Goal: Information Seeking & Learning: Compare options

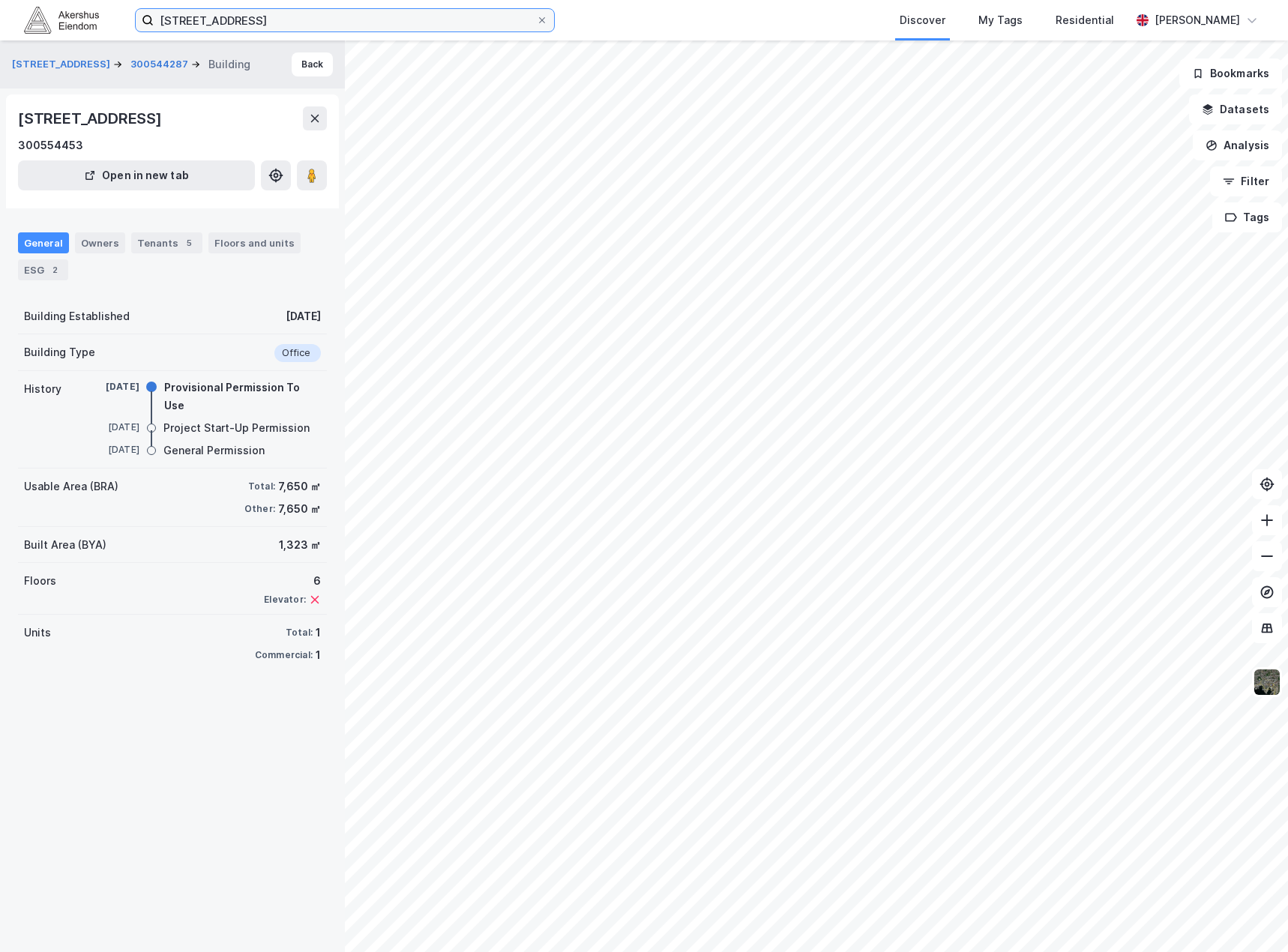
click at [316, 23] on input "[STREET_ADDRESS]" at bounding box center [345, 20] width 382 height 22
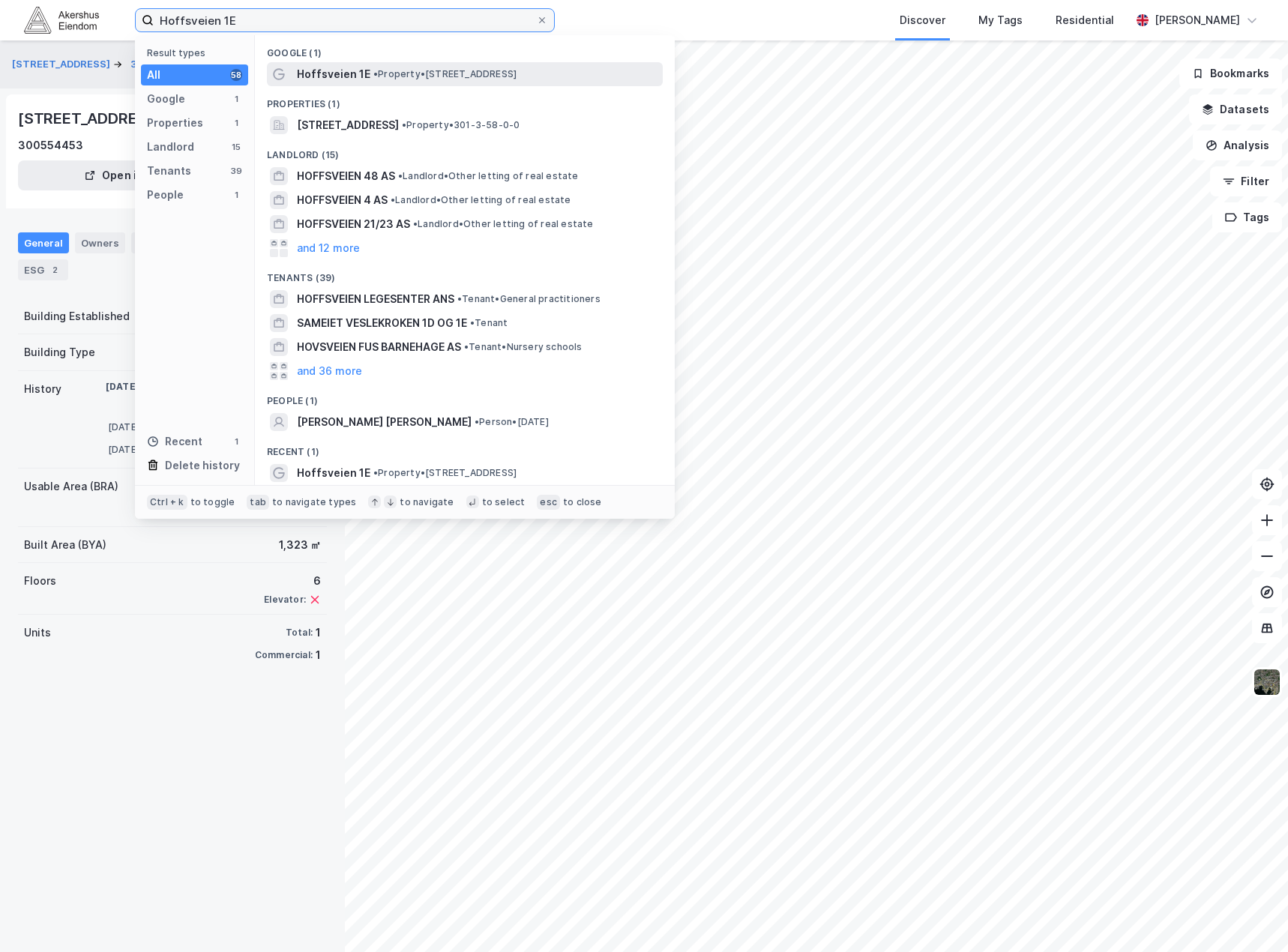
type input "Hoffsveien 1E"
click at [380, 79] on span "• Property • [STREET_ADDRESS]" at bounding box center [445, 74] width 143 height 12
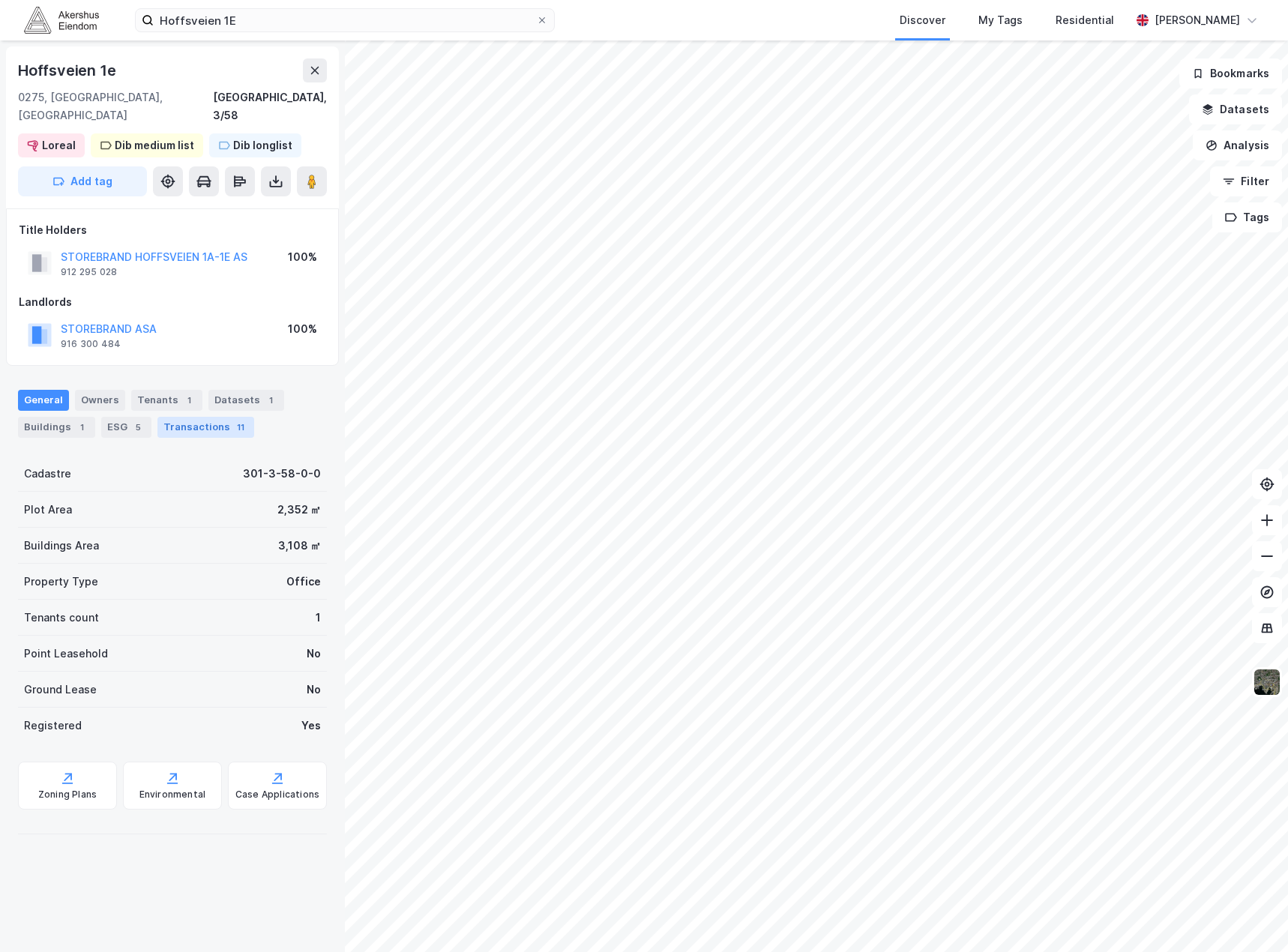
click at [168, 417] on div "Transactions 11" at bounding box center [206, 427] width 97 height 21
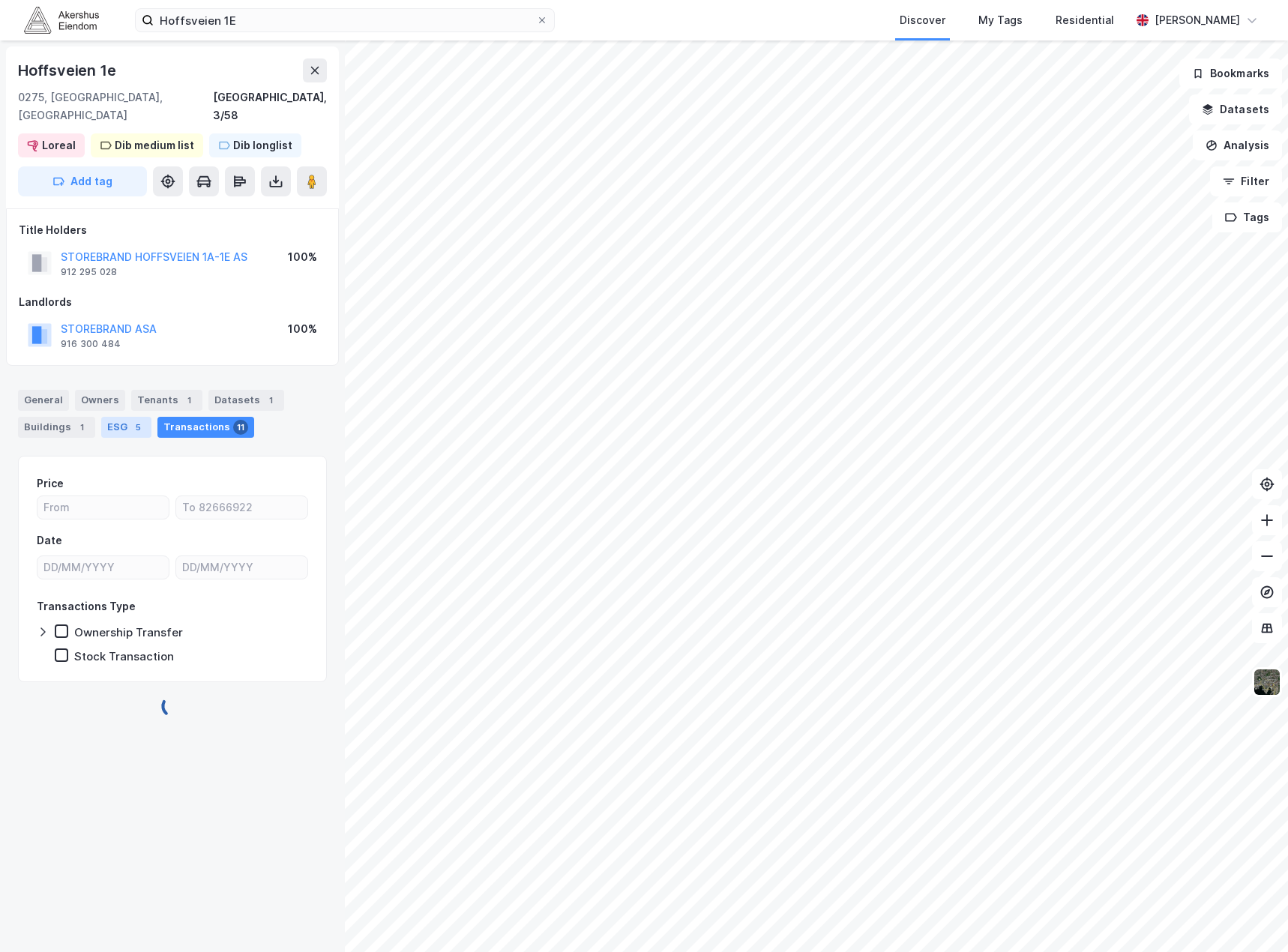
click at [143, 417] on div "ESG 5" at bounding box center [127, 427] width 50 height 21
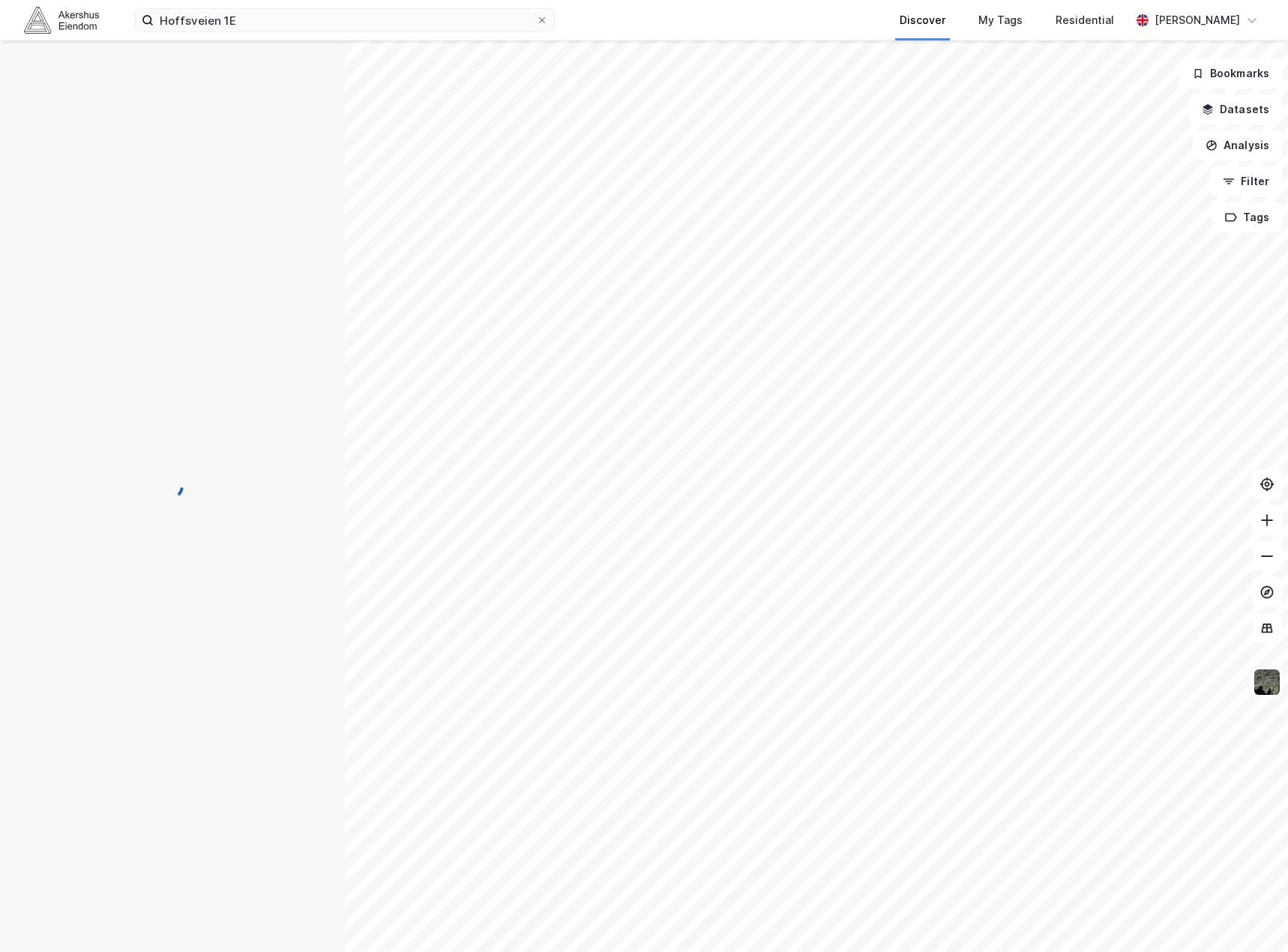
scroll to position [7, 0]
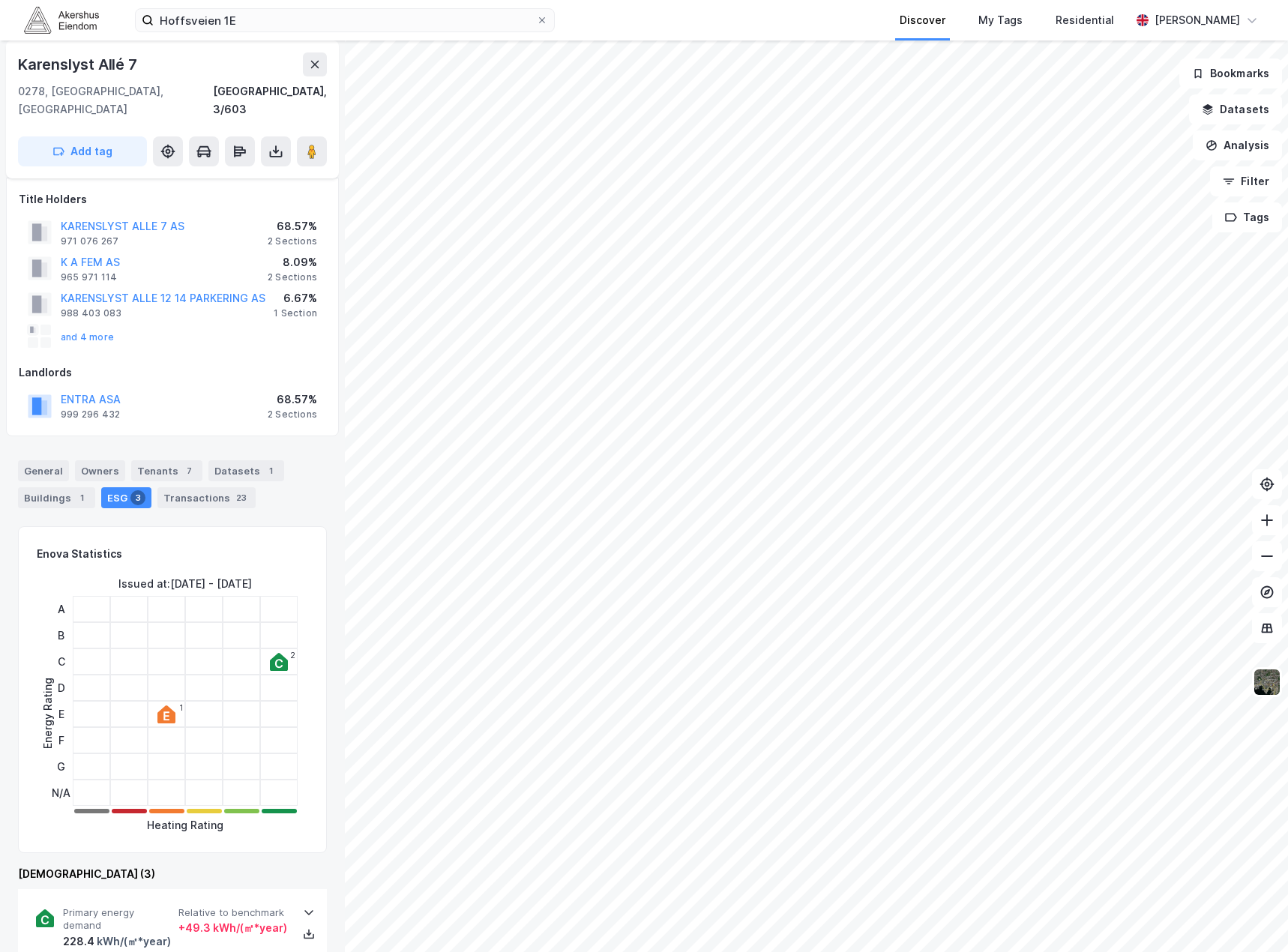
scroll to position [7, 0]
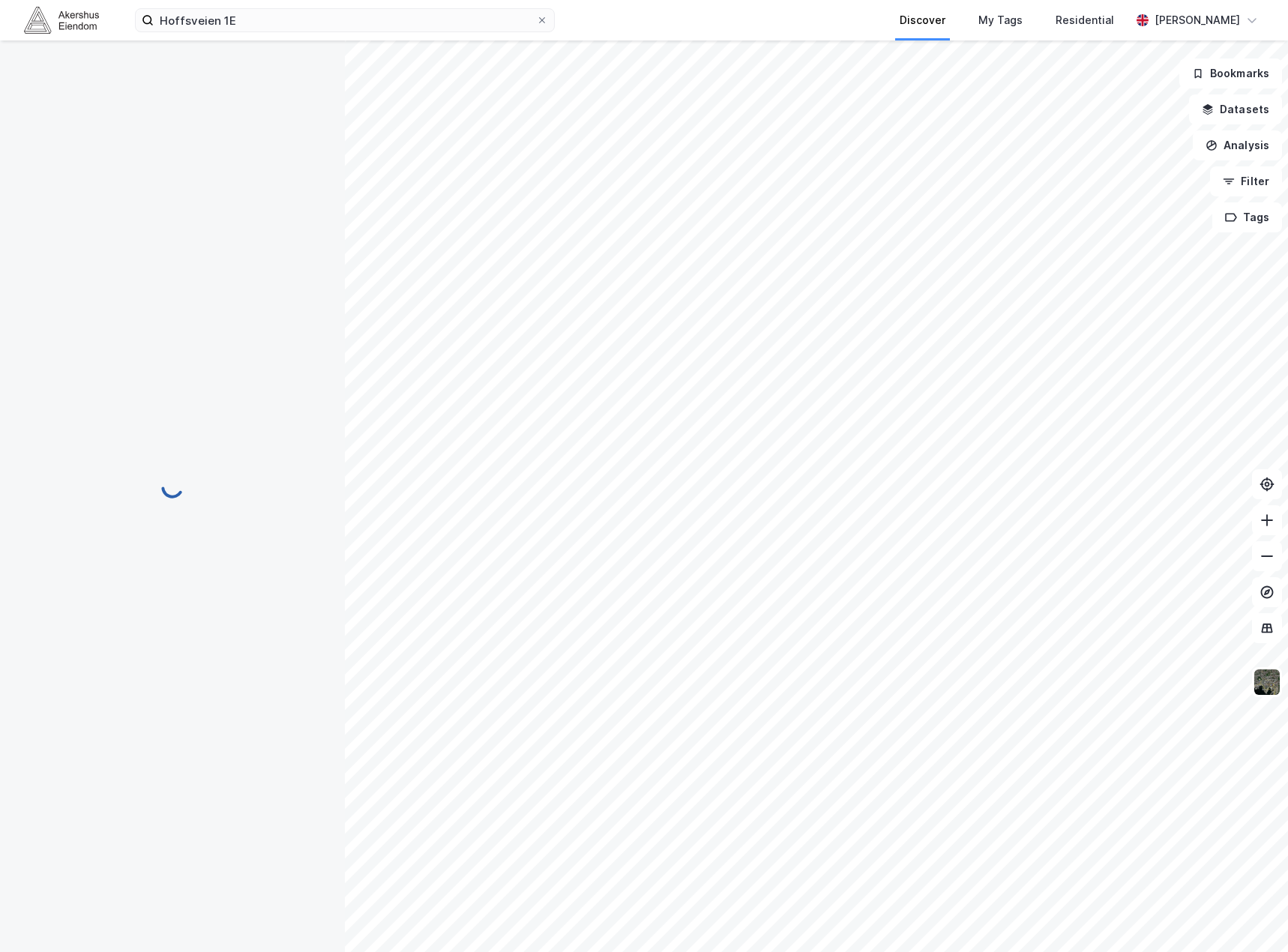
scroll to position [7, 0]
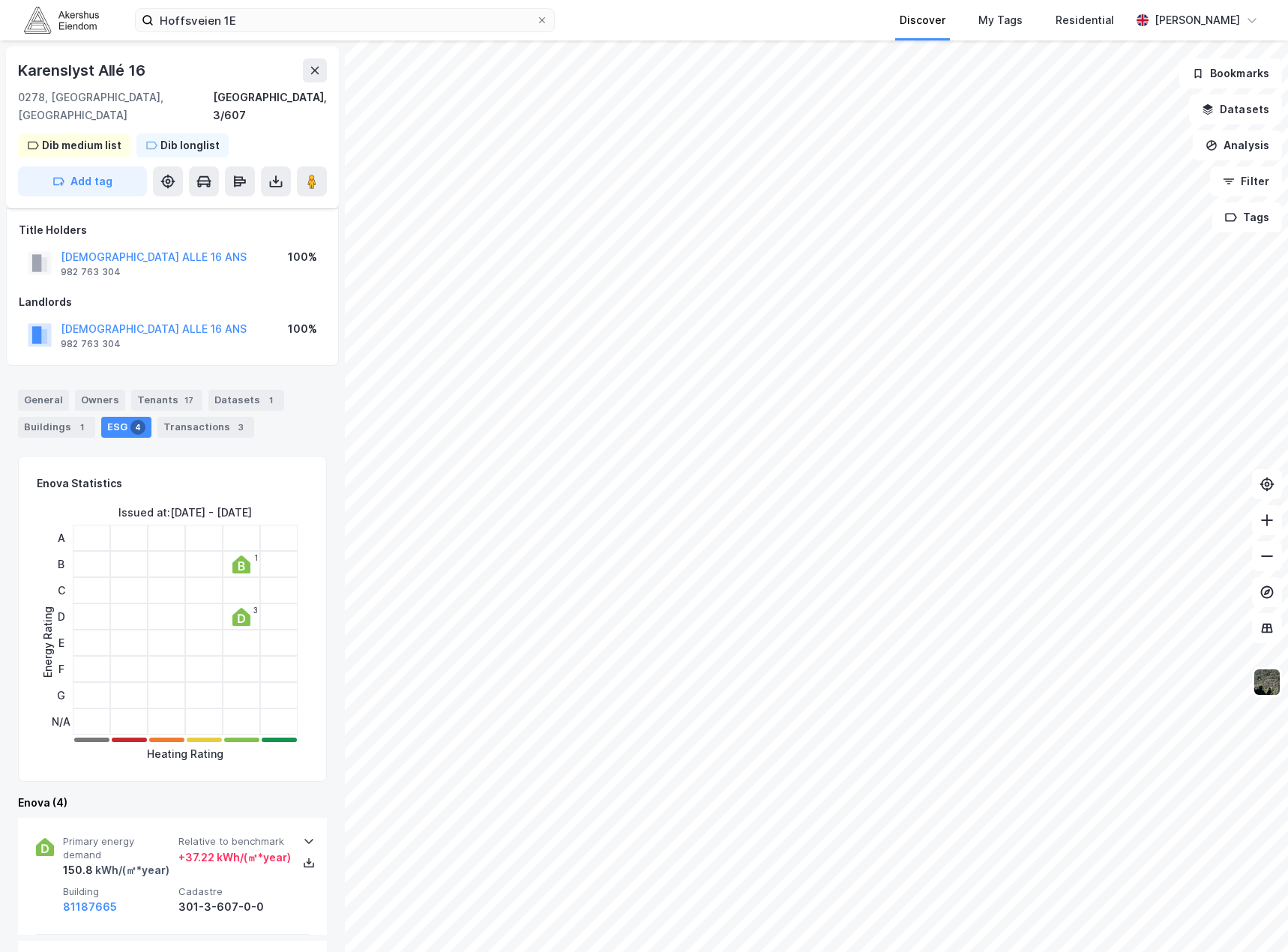
scroll to position [7, 0]
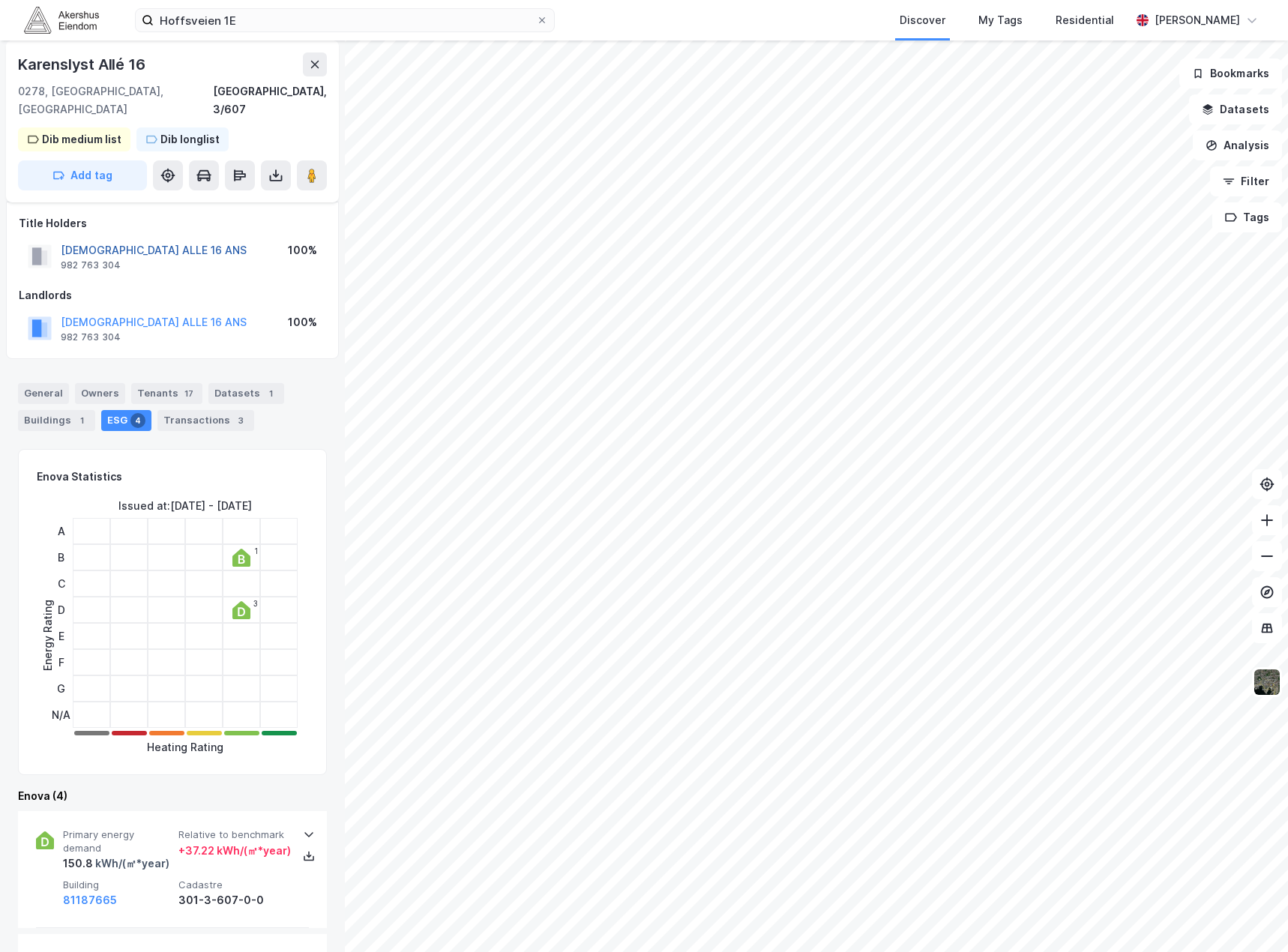
click at [0, 0] on button "[DEMOGRAPHIC_DATA] ALLE 16 ANS" at bounding box center [0, 0] width 0 height 0
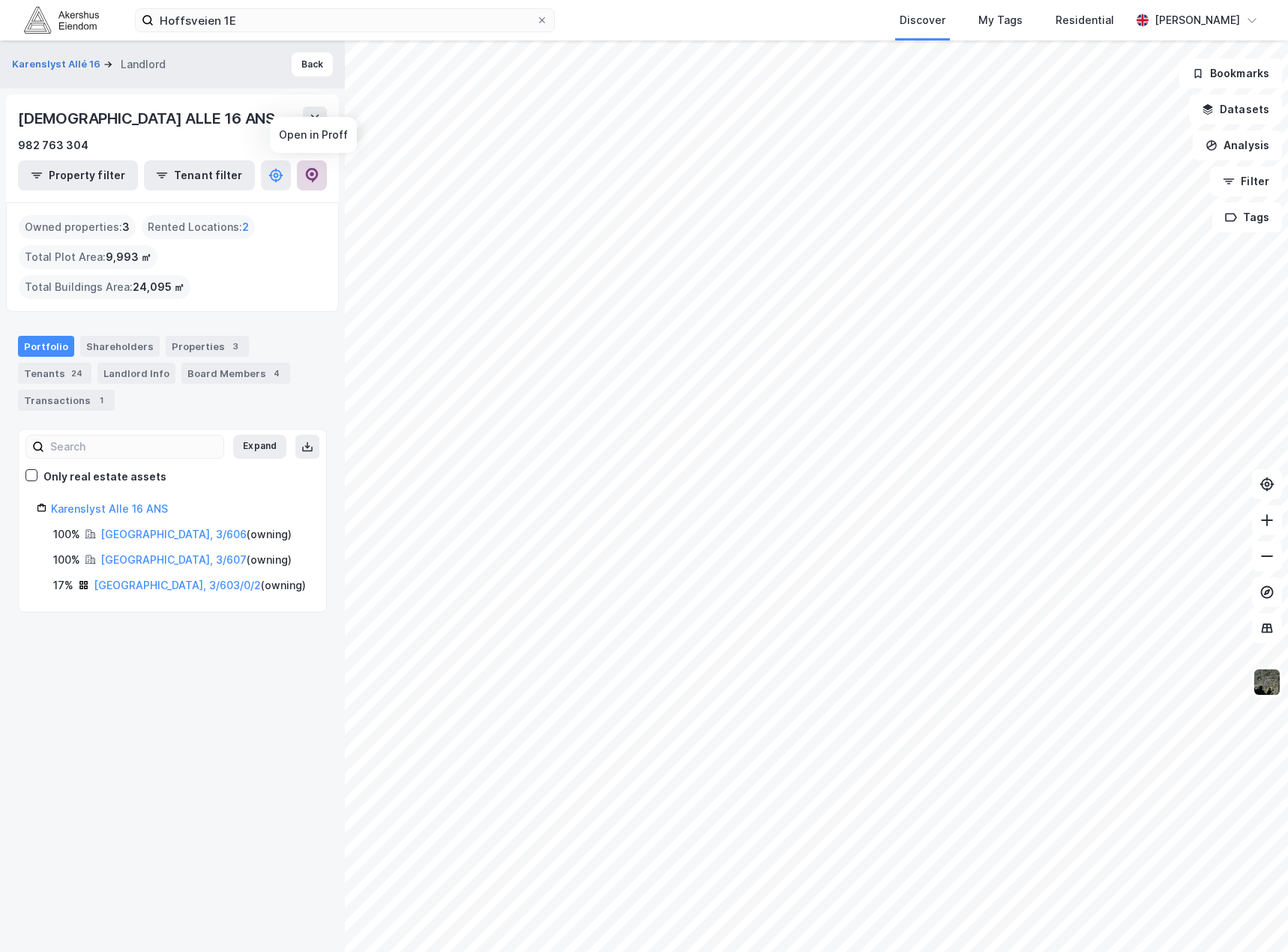
click at [300, 180] on button at bounding box center [312, 176] width 30 height 30
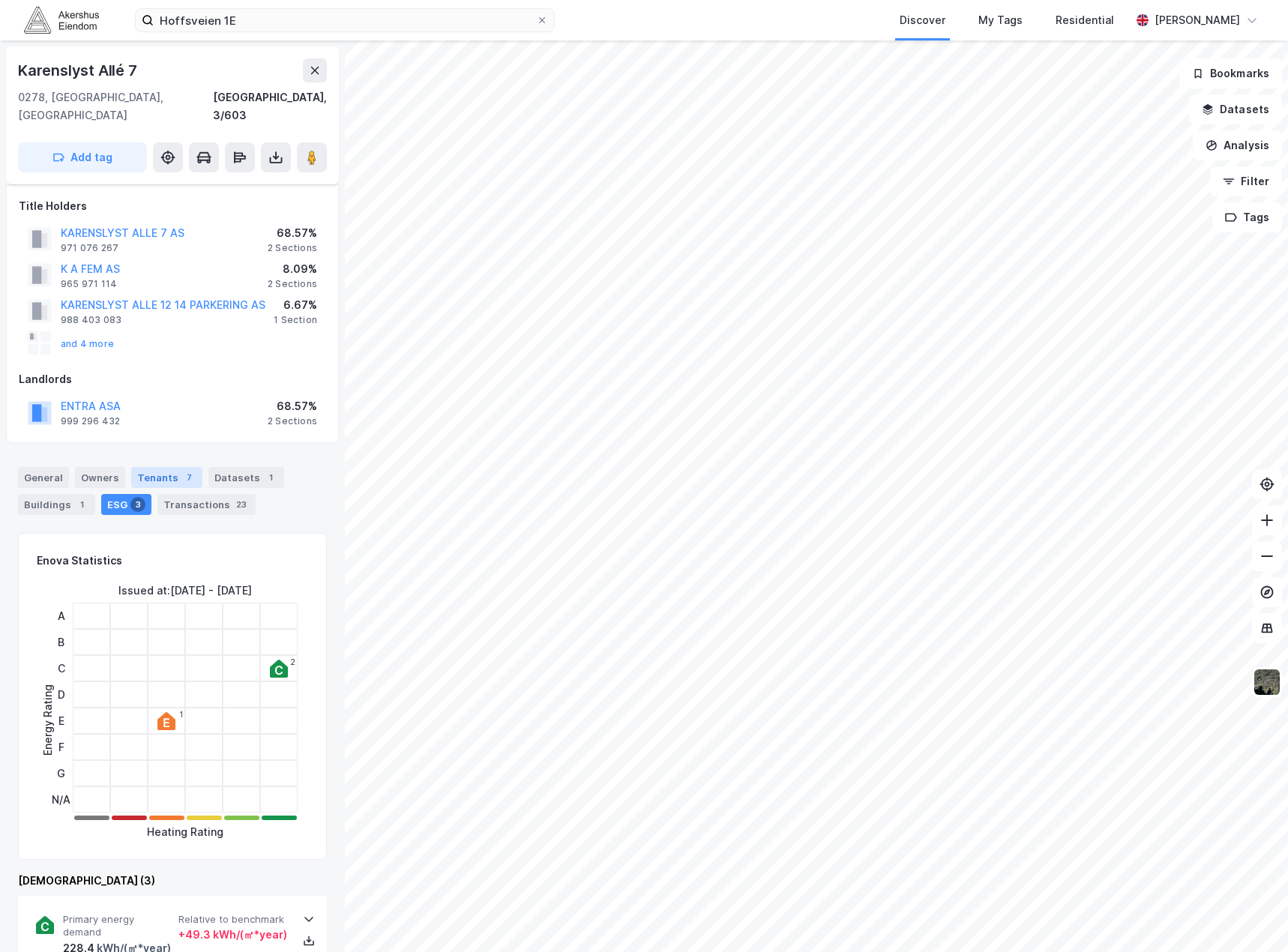
scroll to position [7, 0]
